Goal: Task Accomplishment & Management: Complete application form

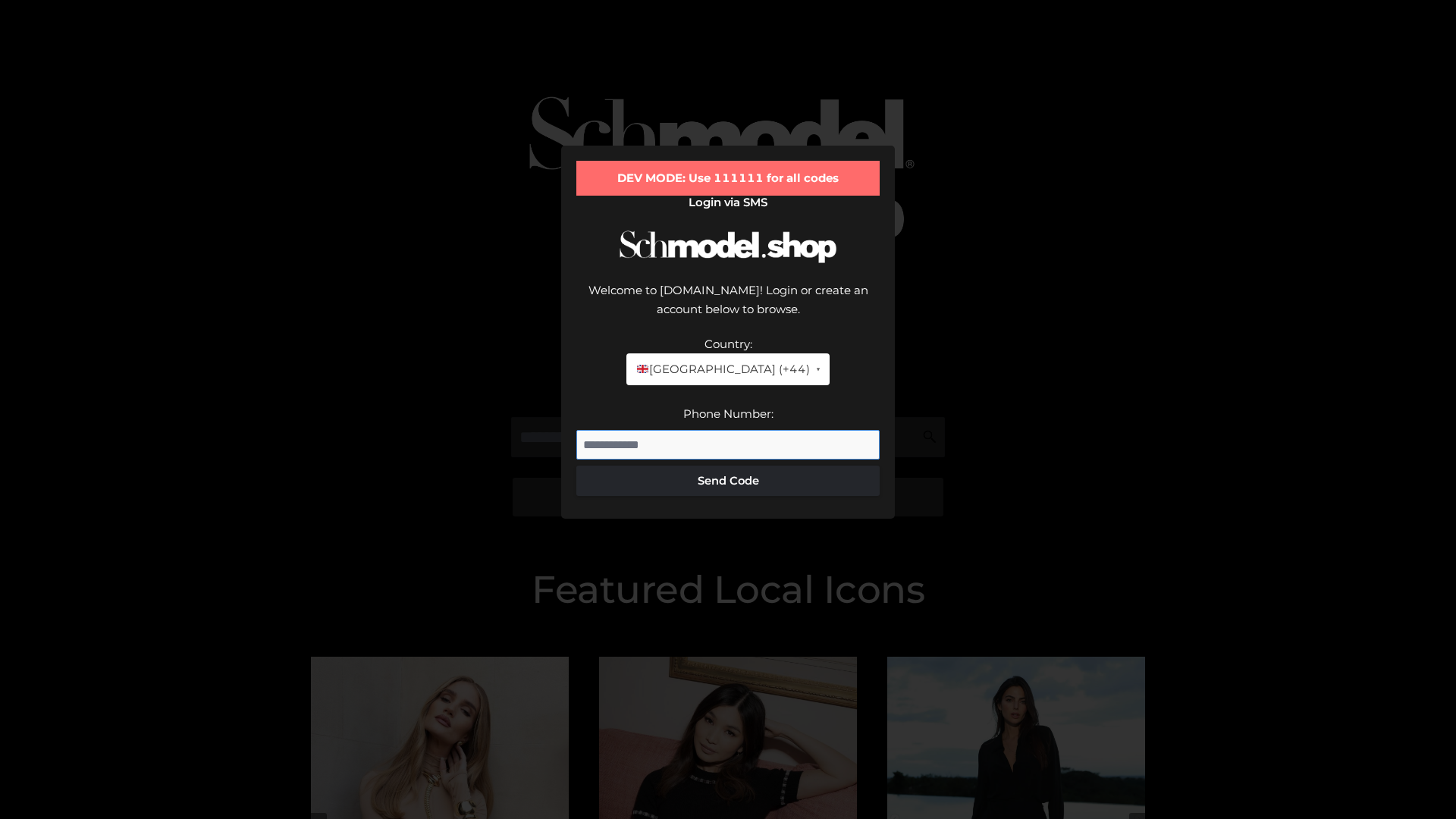
click at [728, 430] on input "Phone Number:" at bounding box center [728, 446] width 303 height 31
type input "**********"
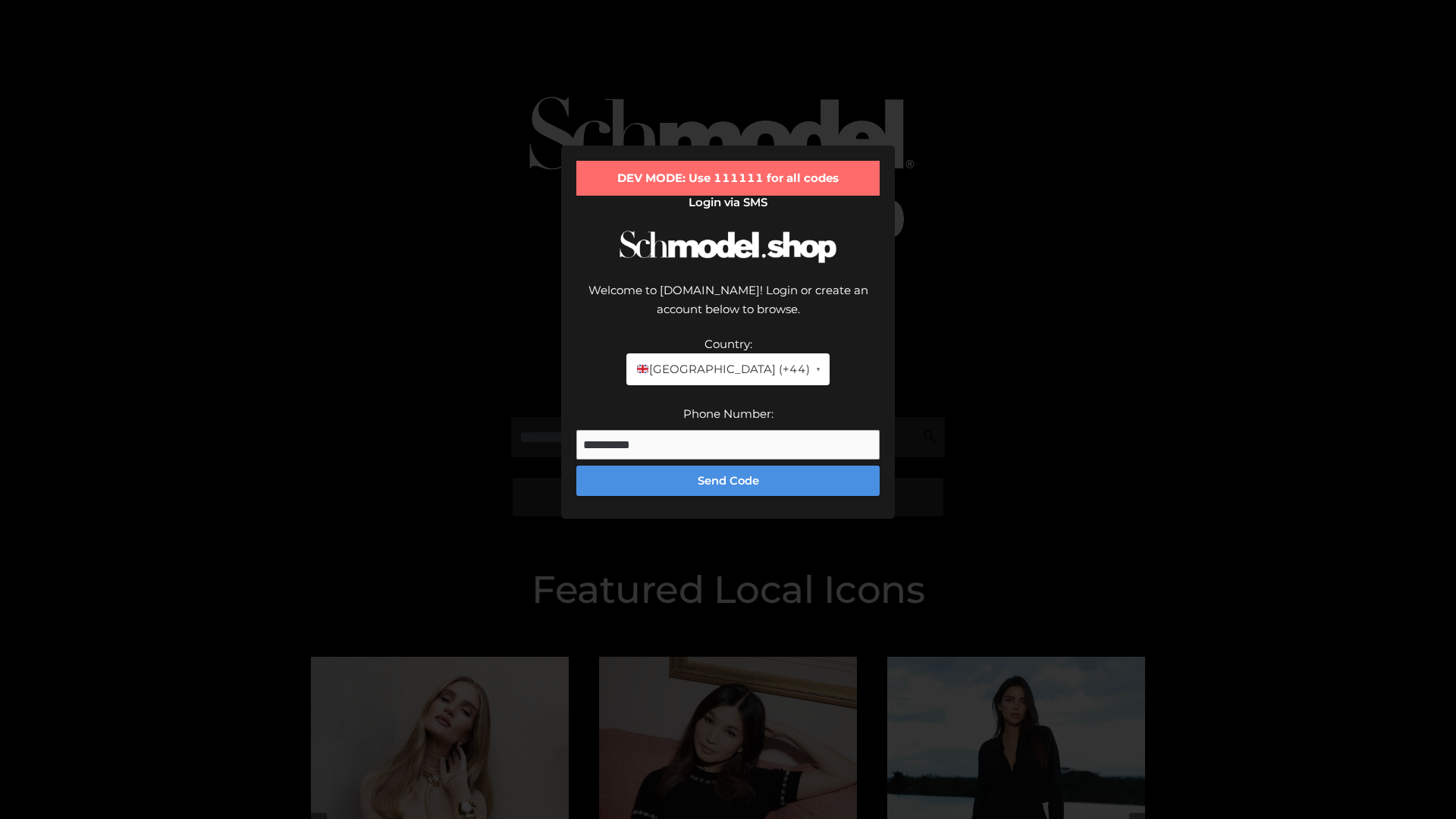
click at [728, 466] on button "Send Code" at bounding box center [728, 481] width 303 height 31
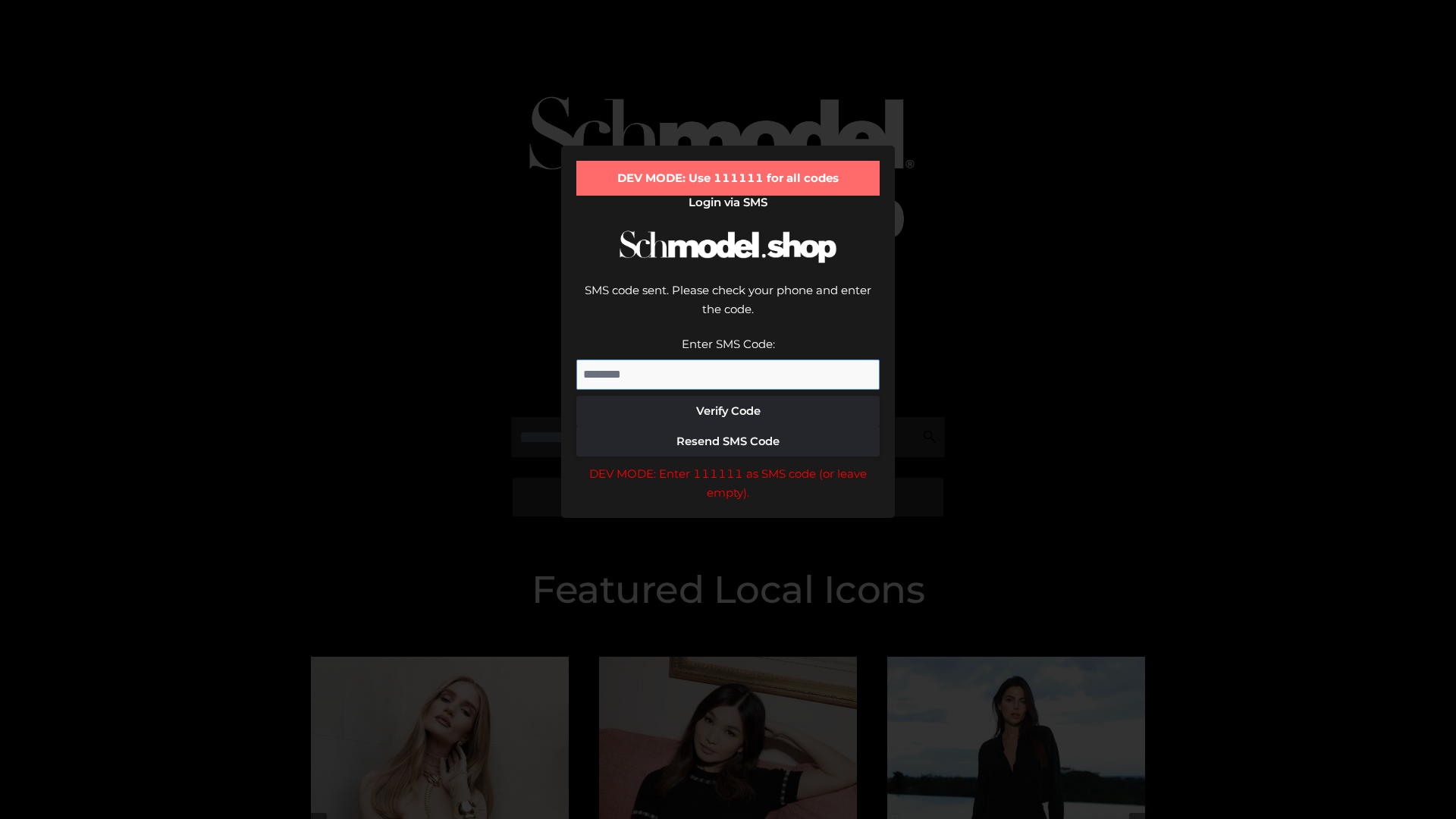
click at [728, 360] on input "Enter SMS Code:" at bounding box center [728, 375] width 303 height 31
type input "******"
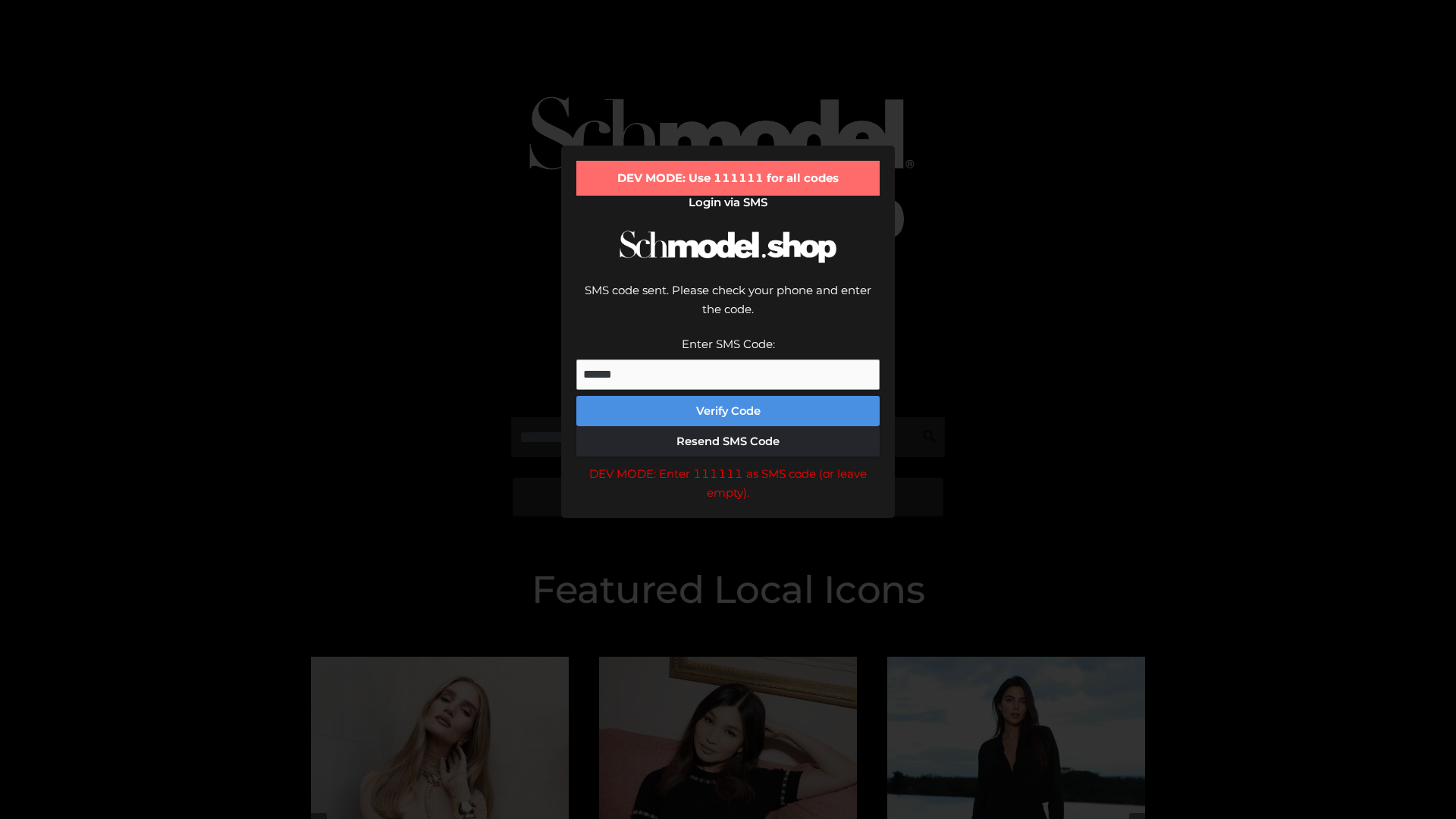
click at [728, 396] on button "Verify Code" at bounding box center [728, 412] width 303 height 31
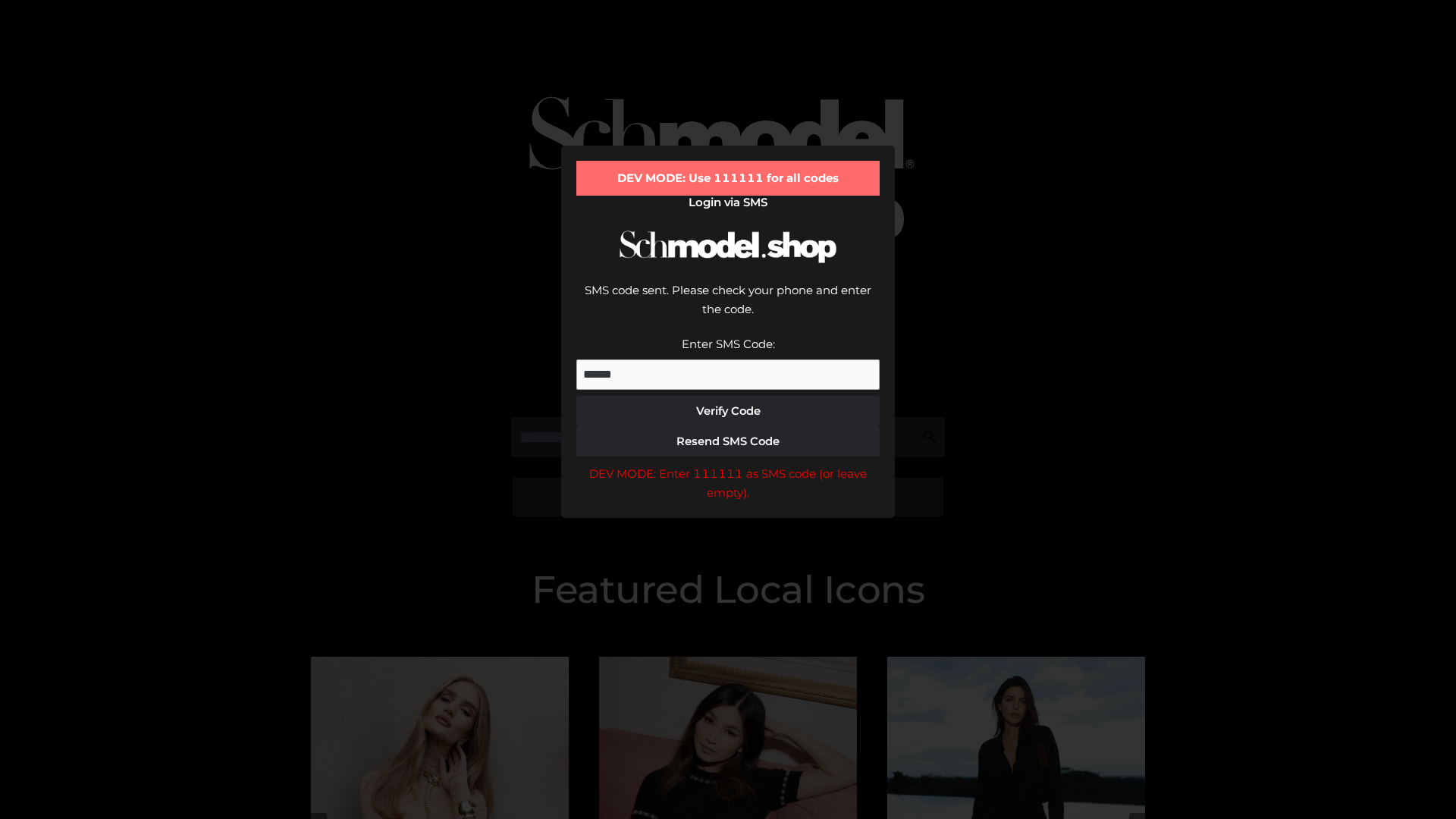
click at [728, 464] on div "DEV MODE: Enter 111111 as SMS code (or leave empty)." at bounding box center [728, 483] width 303 height 38
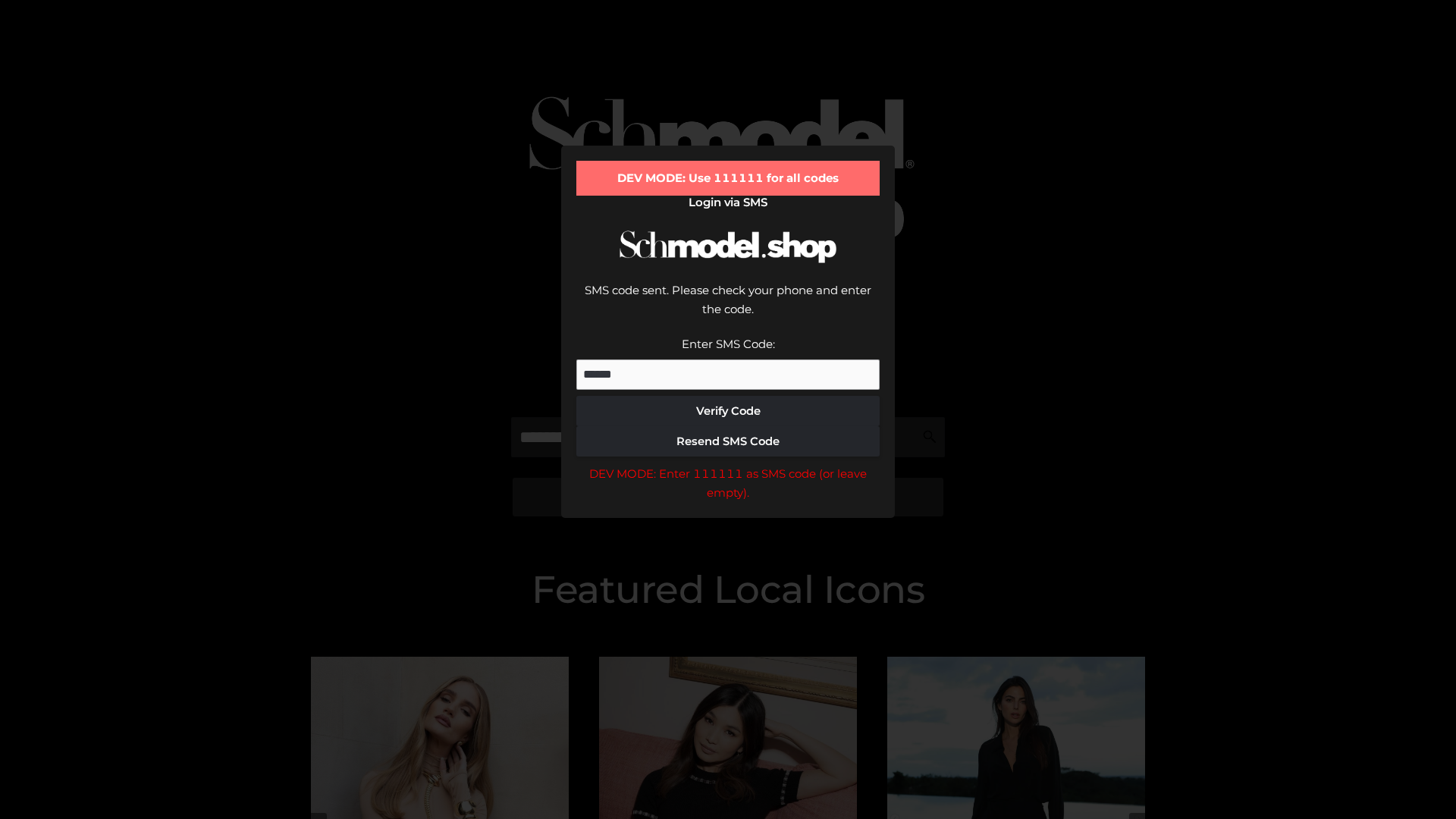
click at [728, 464] on div "DEV MODE: Enter 111111 as SMS code (or leave empty)." at bounding box center [728, 483] width 303 height 38
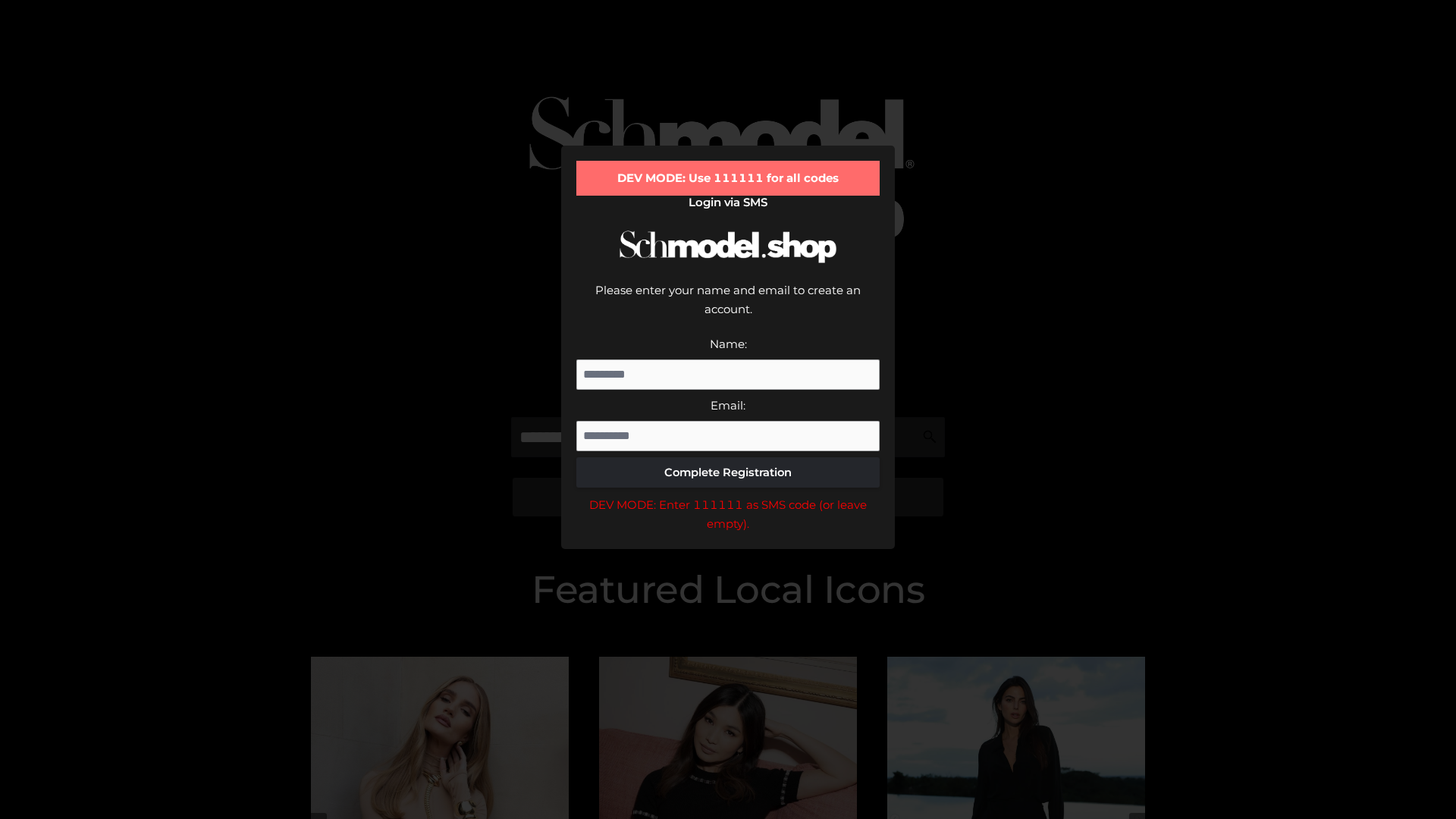
click at [728, 495] on div "DEV MODE: Enter 111111 as SMS code (or leave empty)." at bounding box center [728, 514] width 303 height 38
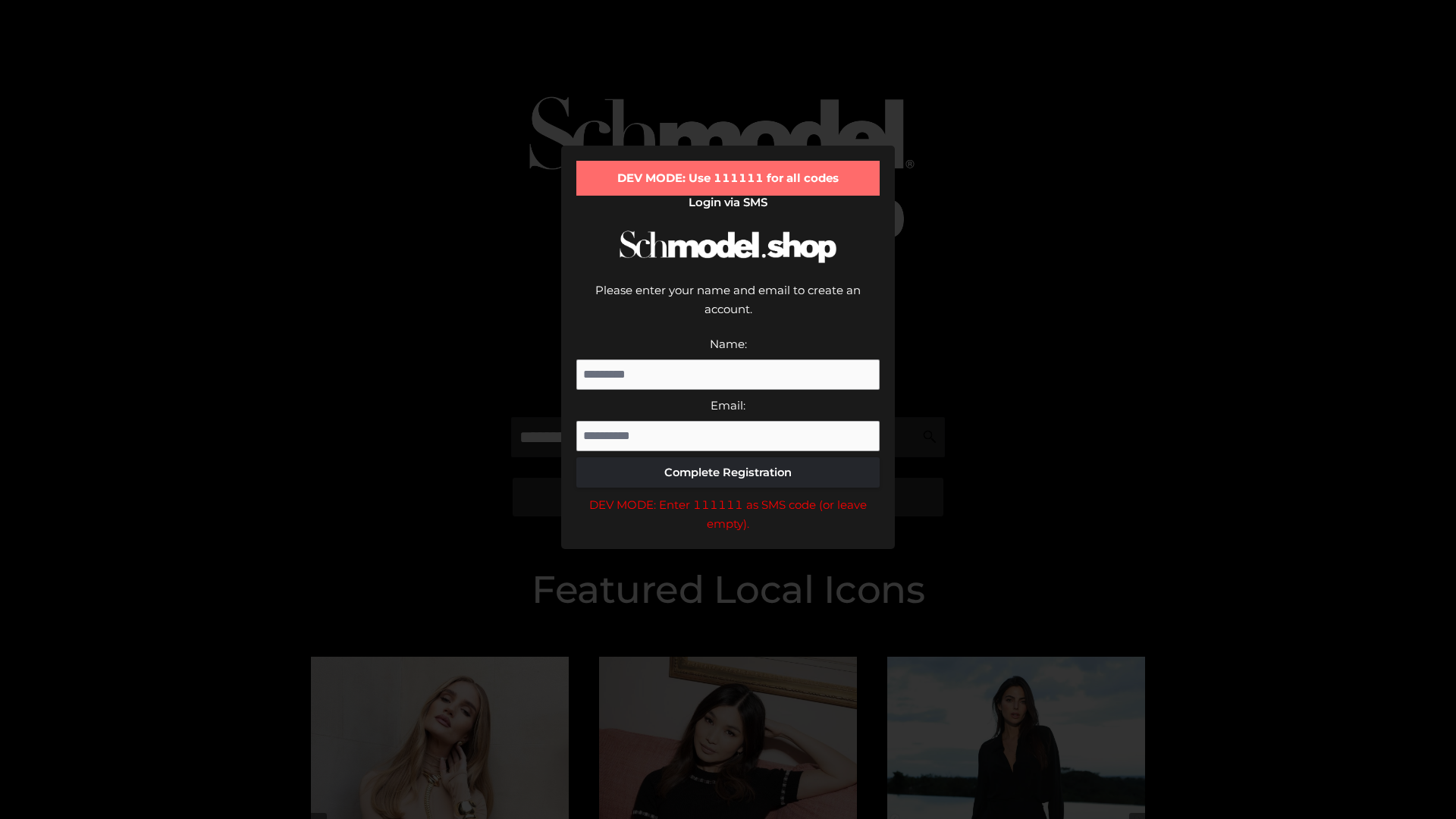
click at [728, 495] on div "DEV MODE: Enter 111111 as SMS code (or leave empty)." at bounding box center [728, 514] width 303 height 38
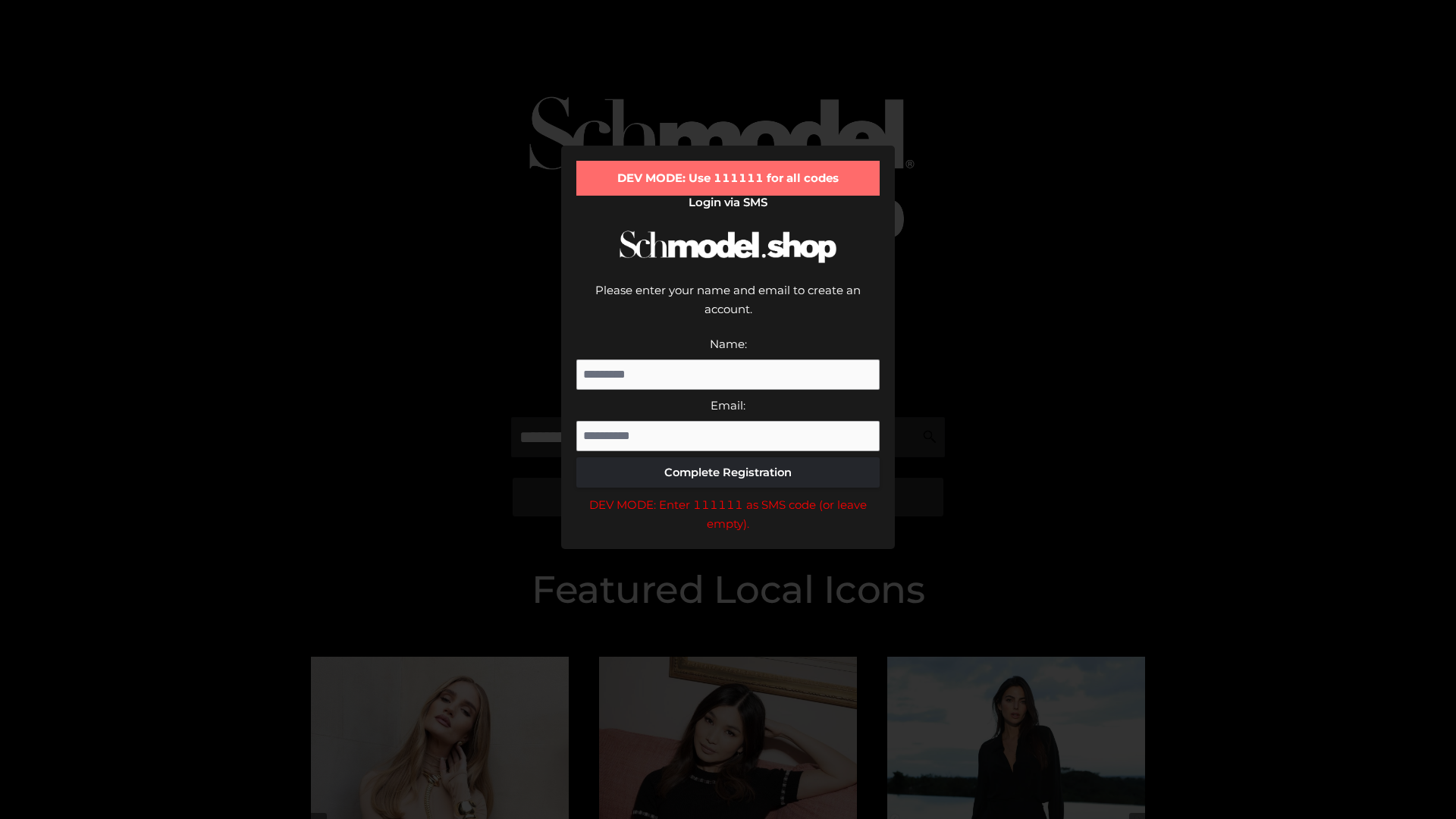
click at [728, 495] on div "DEV MODE: Enter 111111 as SMS code (or leave empty)." at bounding box center [728, 514] width 303 height 38
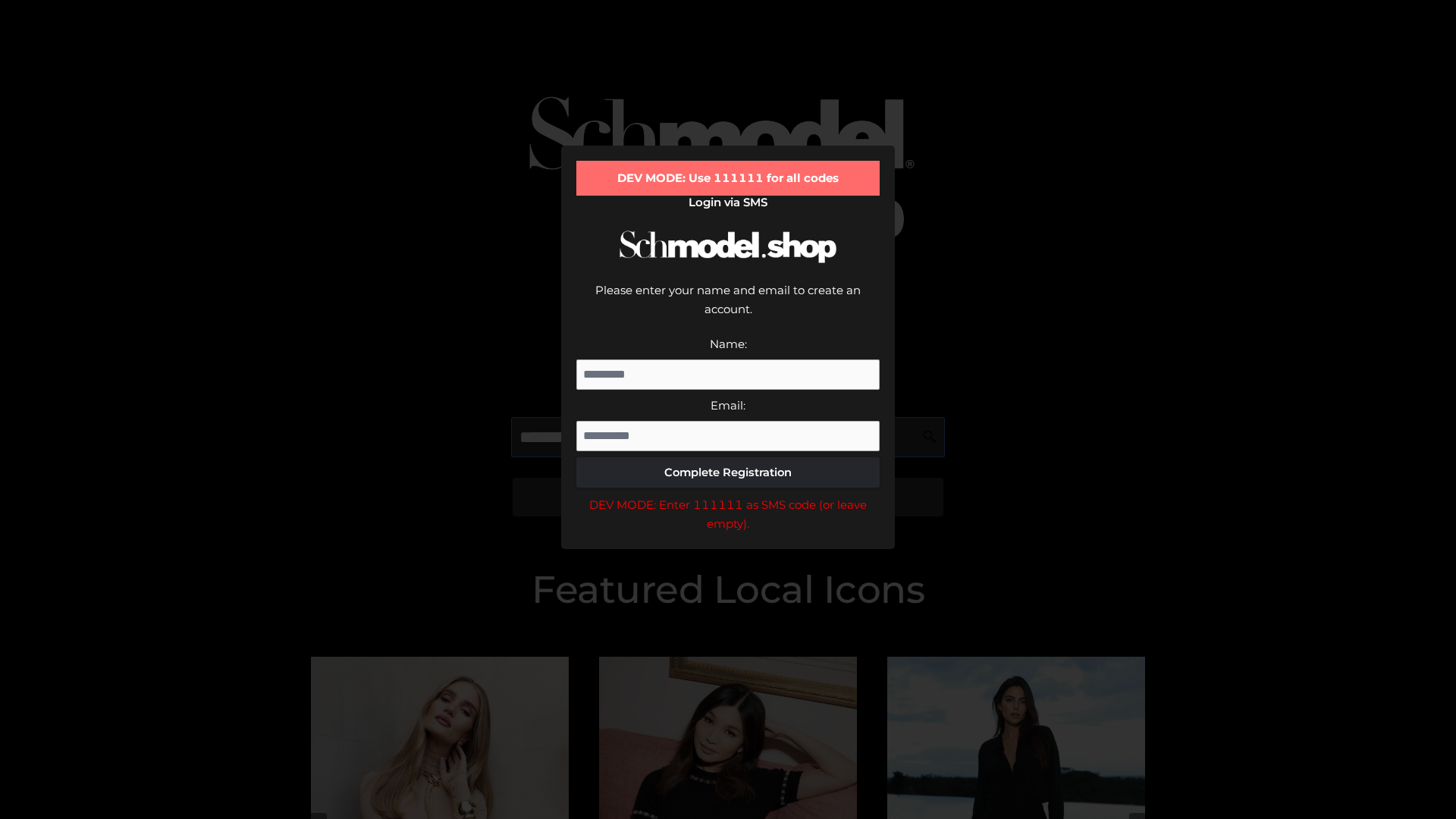
scroll to position [0, 1]
click at [728, 495] on div "DEV MODE: Enter 111111 as SMS code (or leave empty)." at bounding box center [728, 514] width 303 height 38
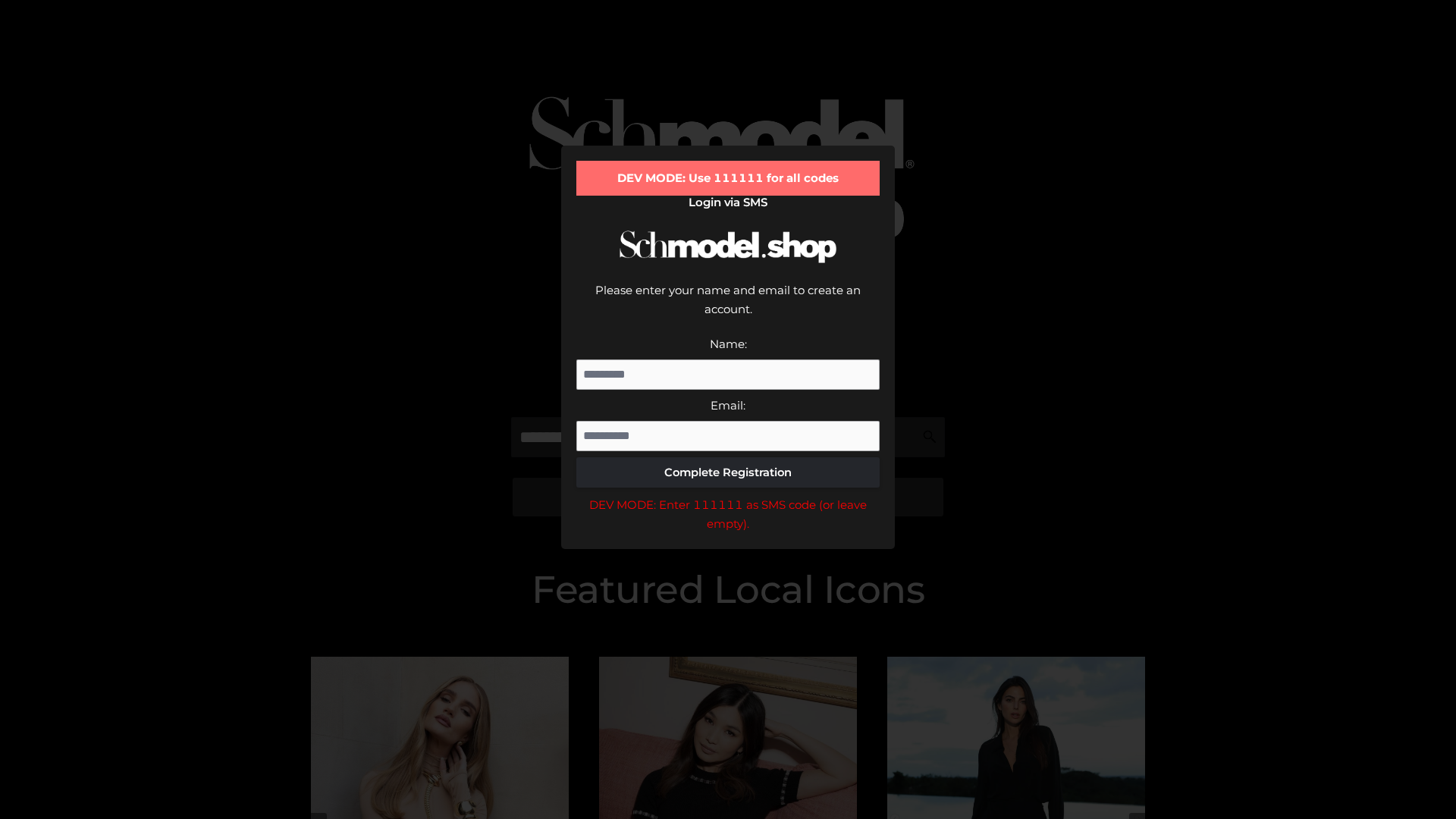
click at [728, 495] on div "DEV MODE: Enter 111111 as SMS code (or leave empty)." at bounding box center [728, 514] width 303 height 38
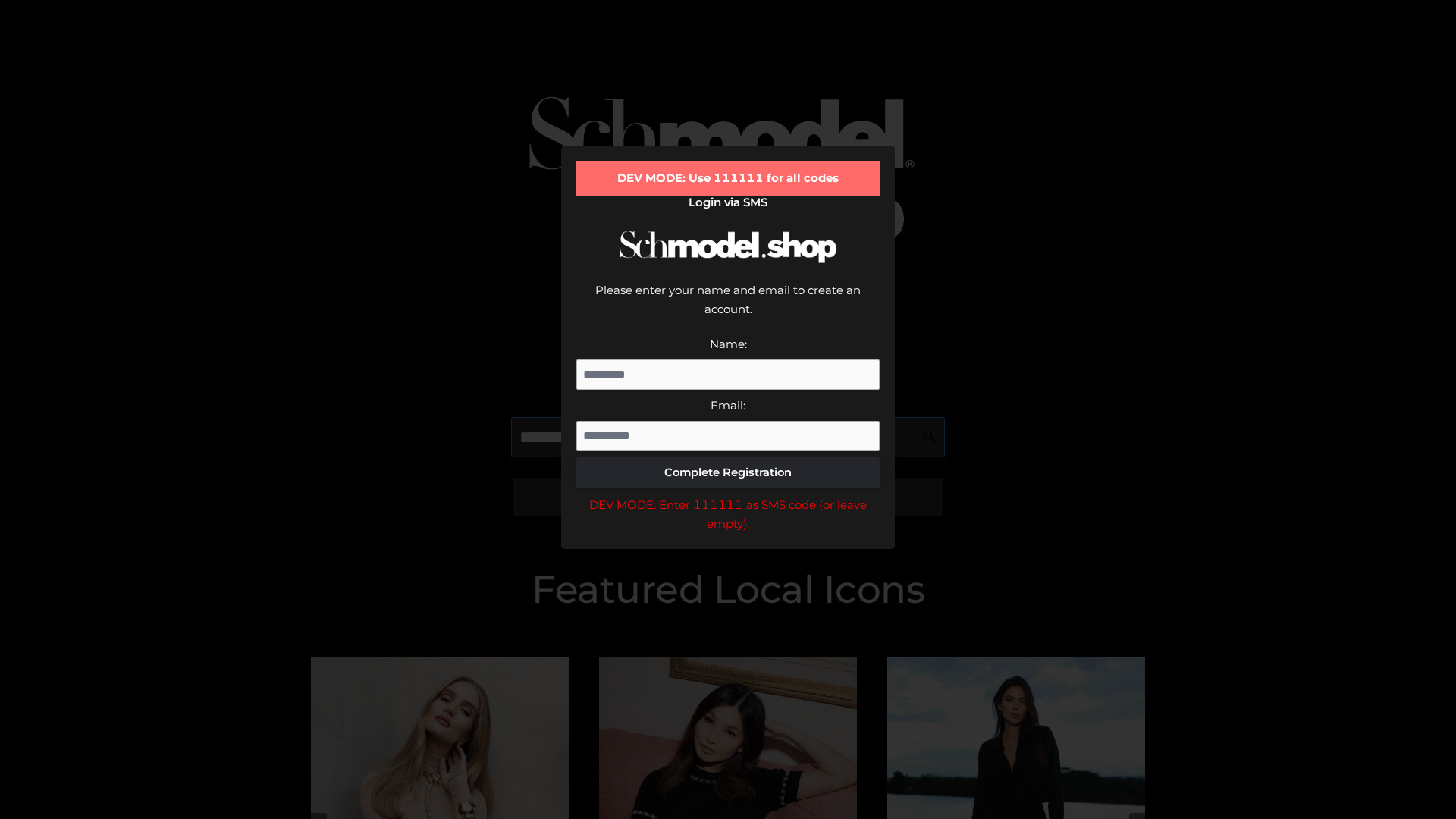
scroll to position [0, 93]
click at [728, 495] on div "DEV MODE: Enter 111111 as SMS code (or leave empty)." at bounding box center [728, 514] width 303 height 38
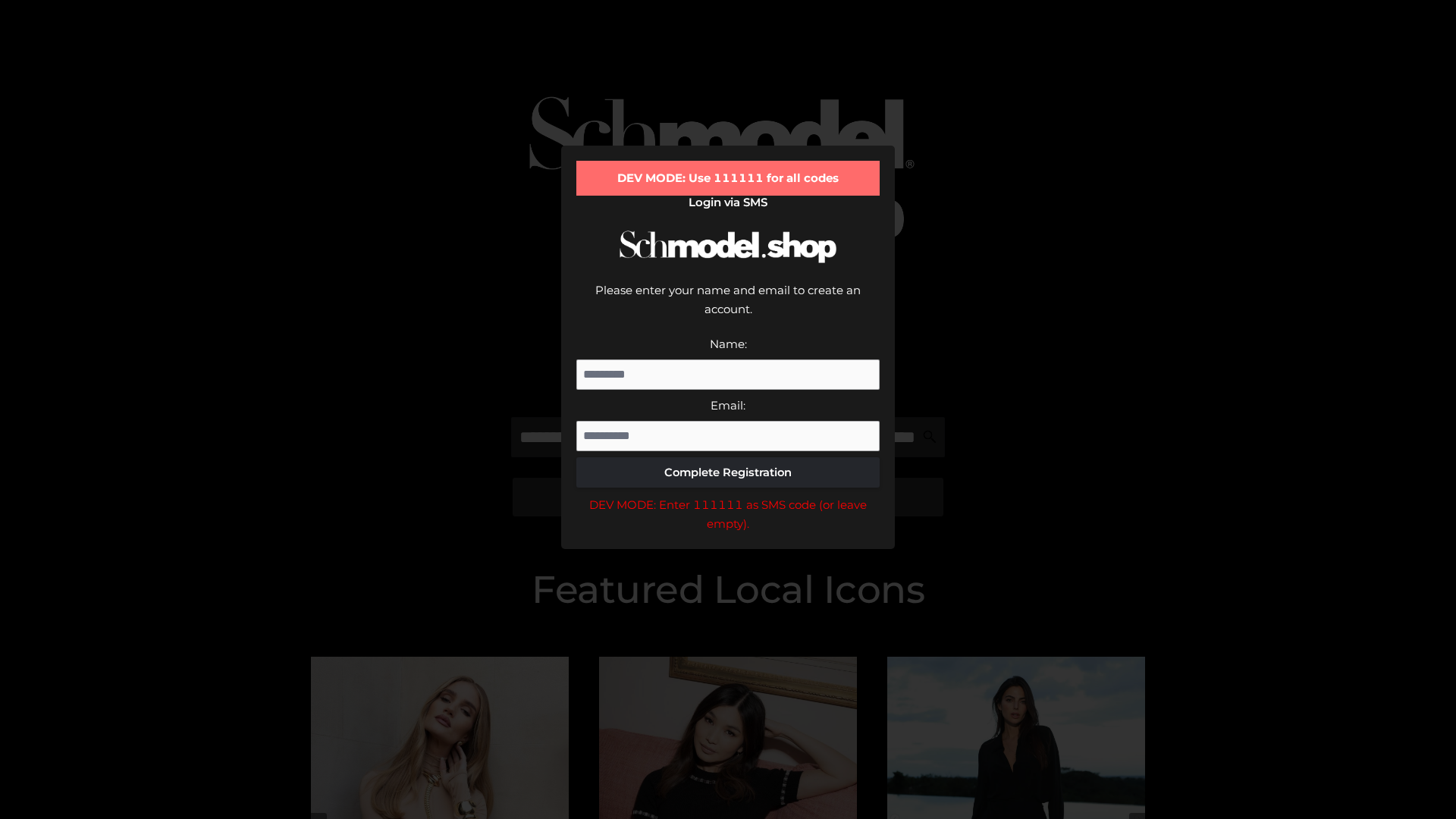
click at [728, 495] on div "DEV MODE: Enter 111111 as SMS code (or leave empty)." at bounding box center [728, 514] width 303 height 38
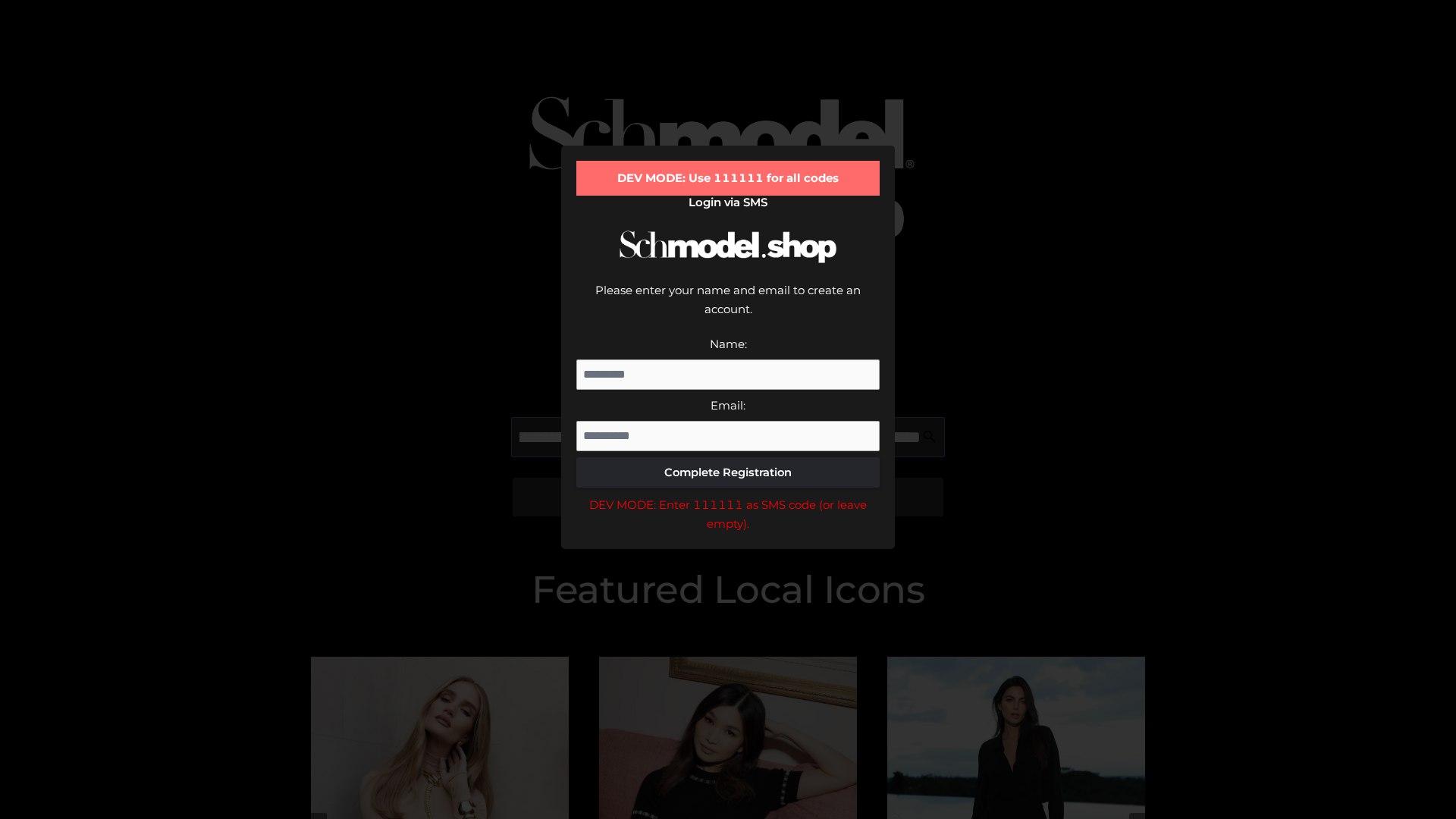
scroll to position [0, 188]
type input "**********"
click at [728, 495] on div "DEV MODE: Enter 111111 as SMS code (or leave empty)." at bounding box center [728, 514] width 303 height 38
